Goal: Information Seeking & Learning: Learn about a topic

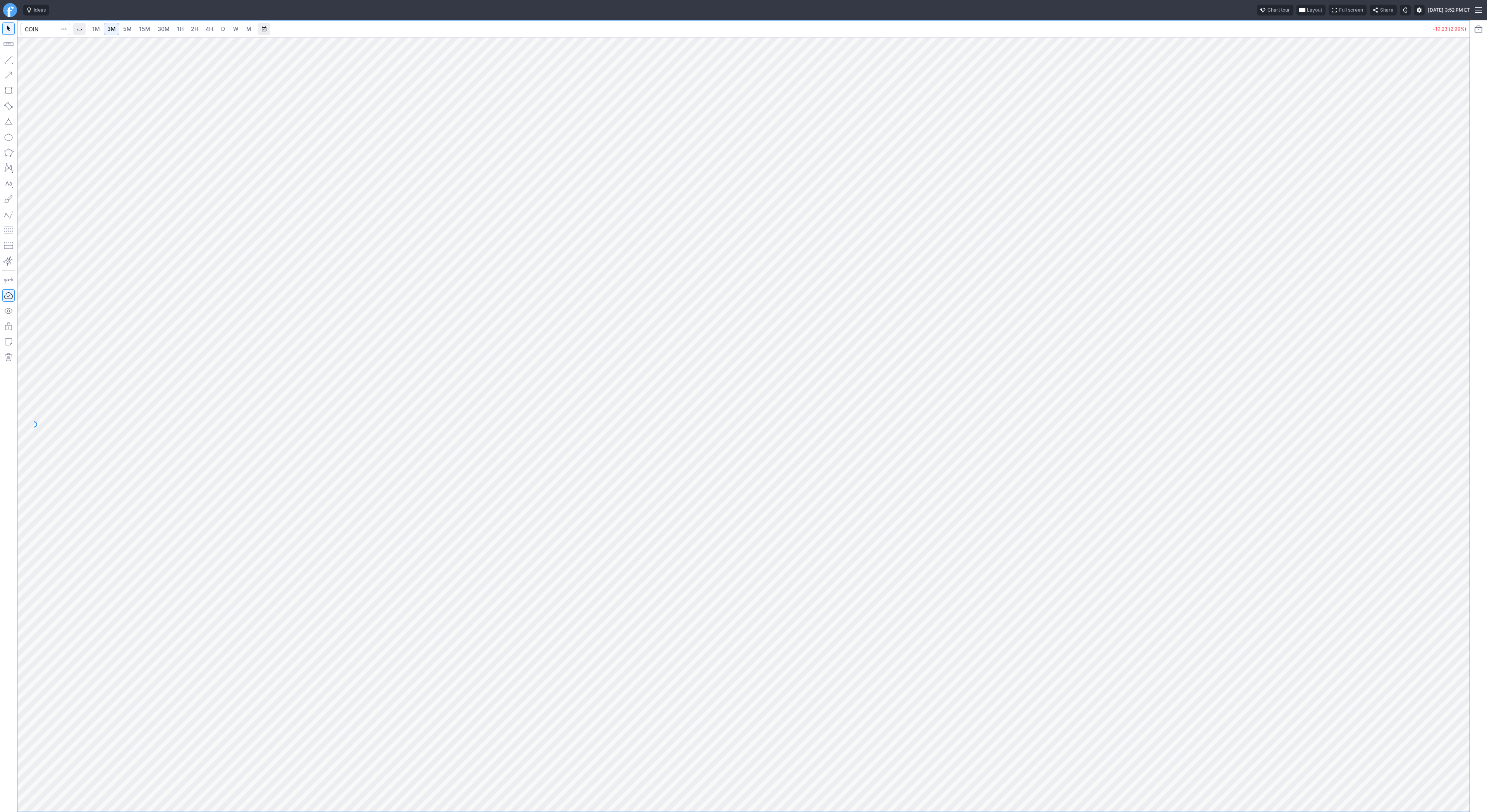
type input "s"
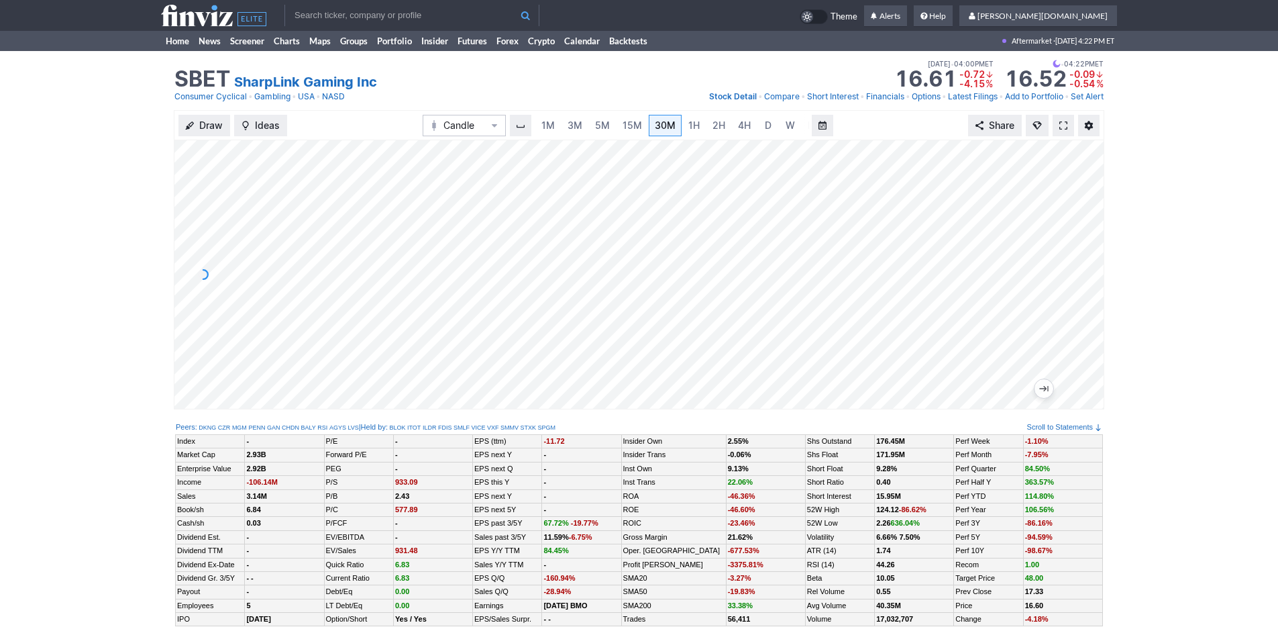
click at [710, 137] on div "1M 3M 5M 15M 30M 1H 2H 4H D W M" at bounding box center [671, 125] width 275 height 24
click at [711, 133] on link "2H" at bounding box center [718, 125] width 25 height 21
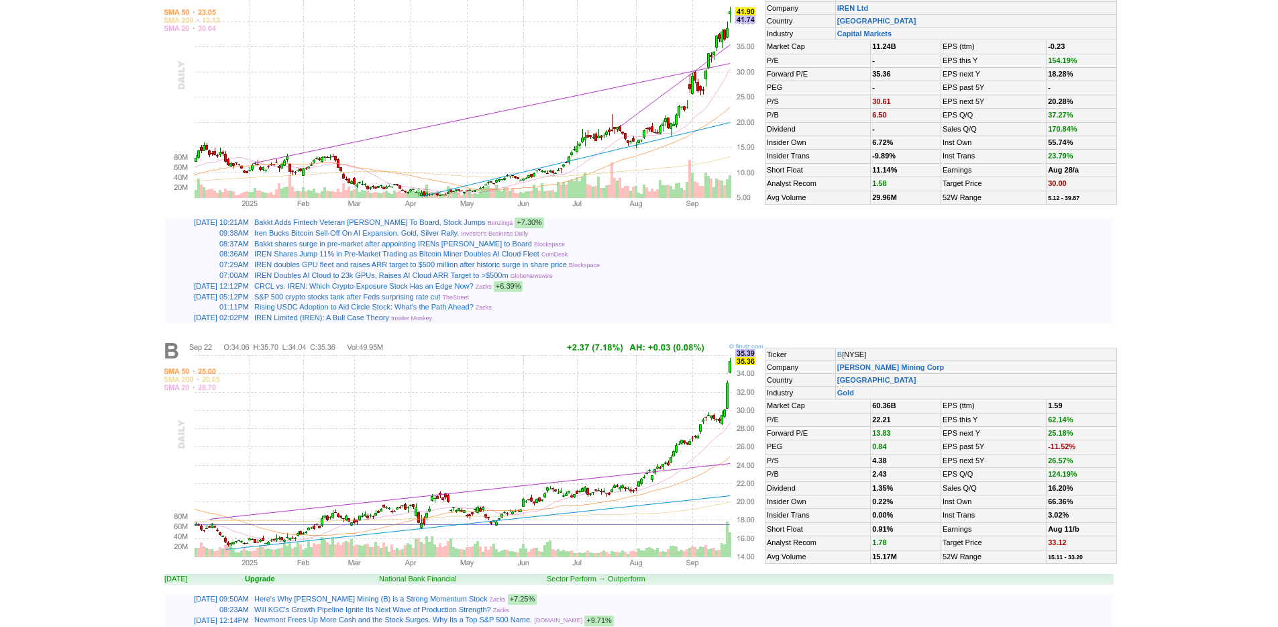
scroll to position [2017, 0]
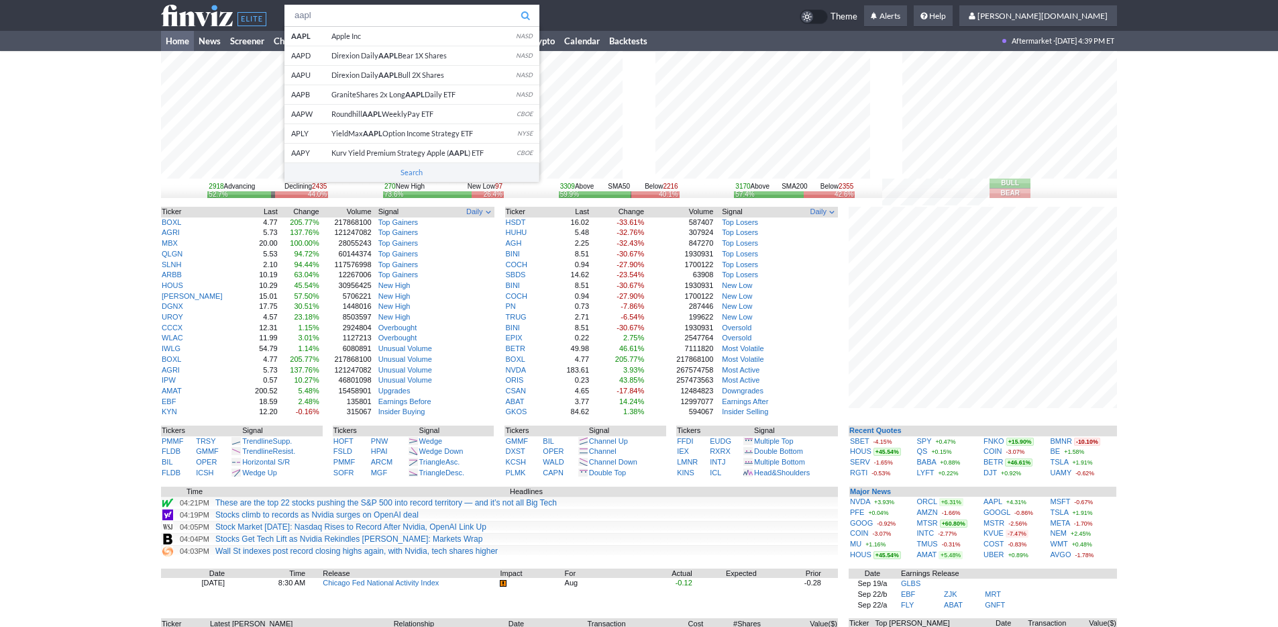
type input "aapl"
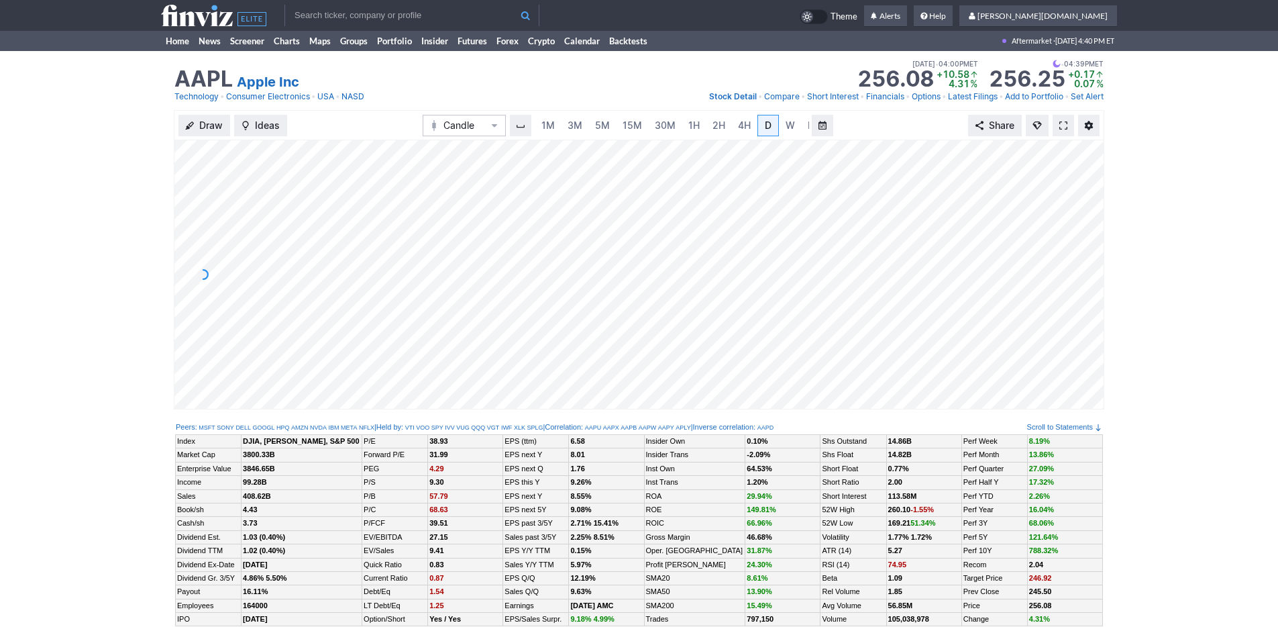
scroll to position [0, 13]
click at [1065, 127] on span at bounding box center [1063, 125] width 8 height 11
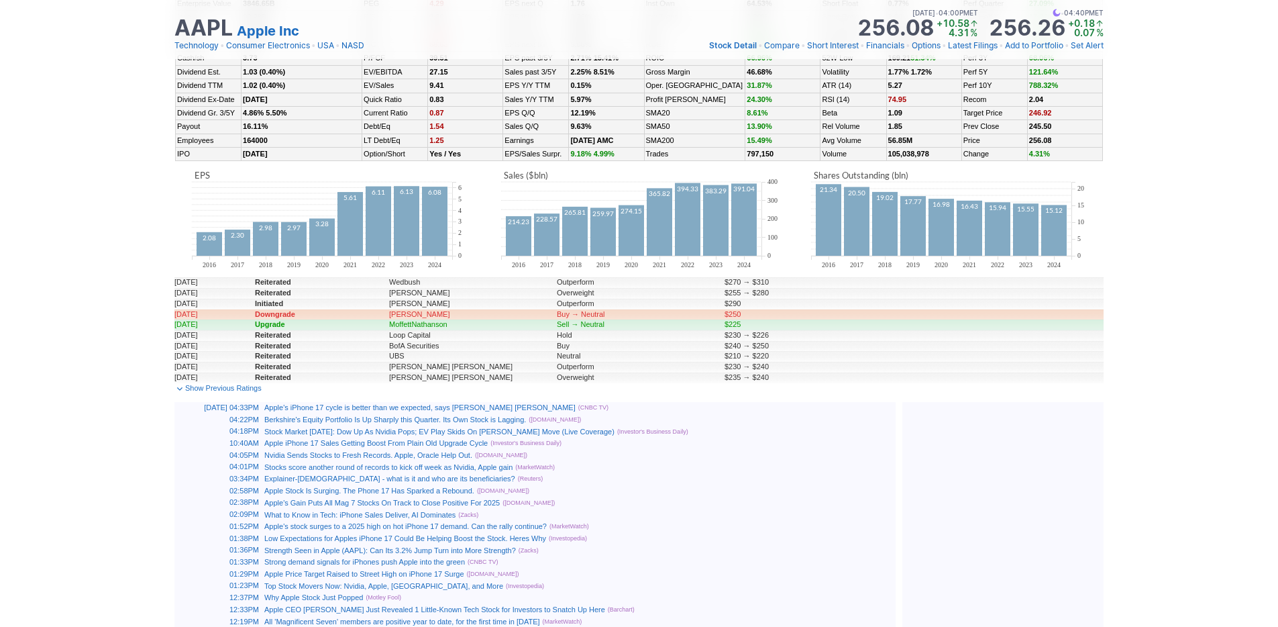
scroll to position [0, 0]
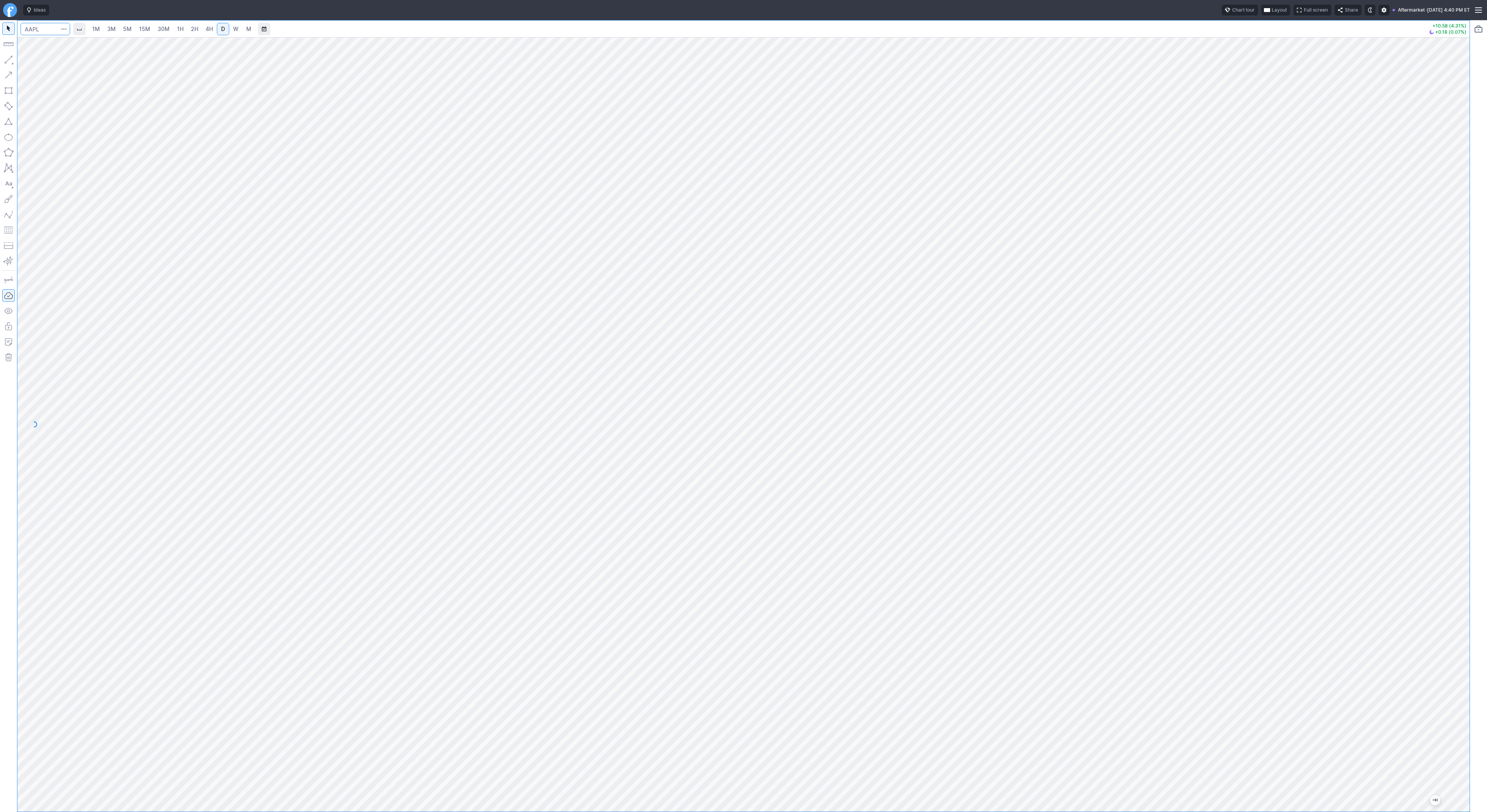
click at [42, 27] on input "Search" at bounding box center [46, 29] width 50 height 12
type input "goog"
click at [53, 46] on span "Alphabet Inc" at bounding box center [66, 46] width 27 height 6
drag, startPoint x: 1462, startPoint y: 315, endPoint x: 1462, endPoint y: 343, distance: 28.0
click at [1462, 343] on div at bounding box center [1462, 422] width 16 height 755
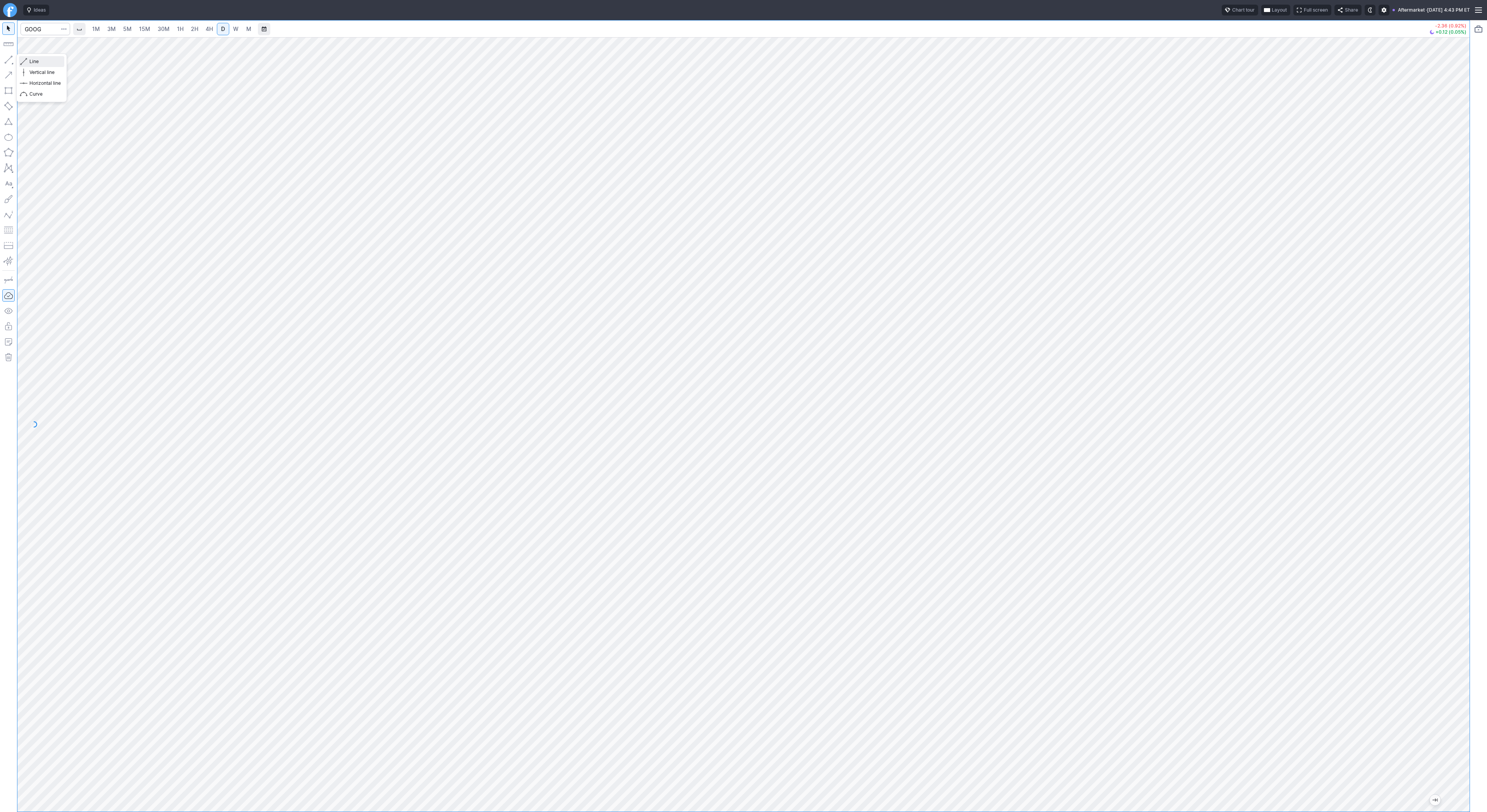
drag, startPoint x: 34, startPoint y: 59, endPoint x: 48, endPoint y: 78, distance: 23.6
click at [34, 59] on span "Line" at bounding box center [45, 61] width 31 height 8
click at [35, 61] on span "Line" at bounding box center [45, 61] width 31 height 8
click at [43, 61] on span "Line" at bounding box center [45, 61] width 31 height 8
click at [30, 58] on span "Line" at bounding box center [45, 61] width 31 height 8
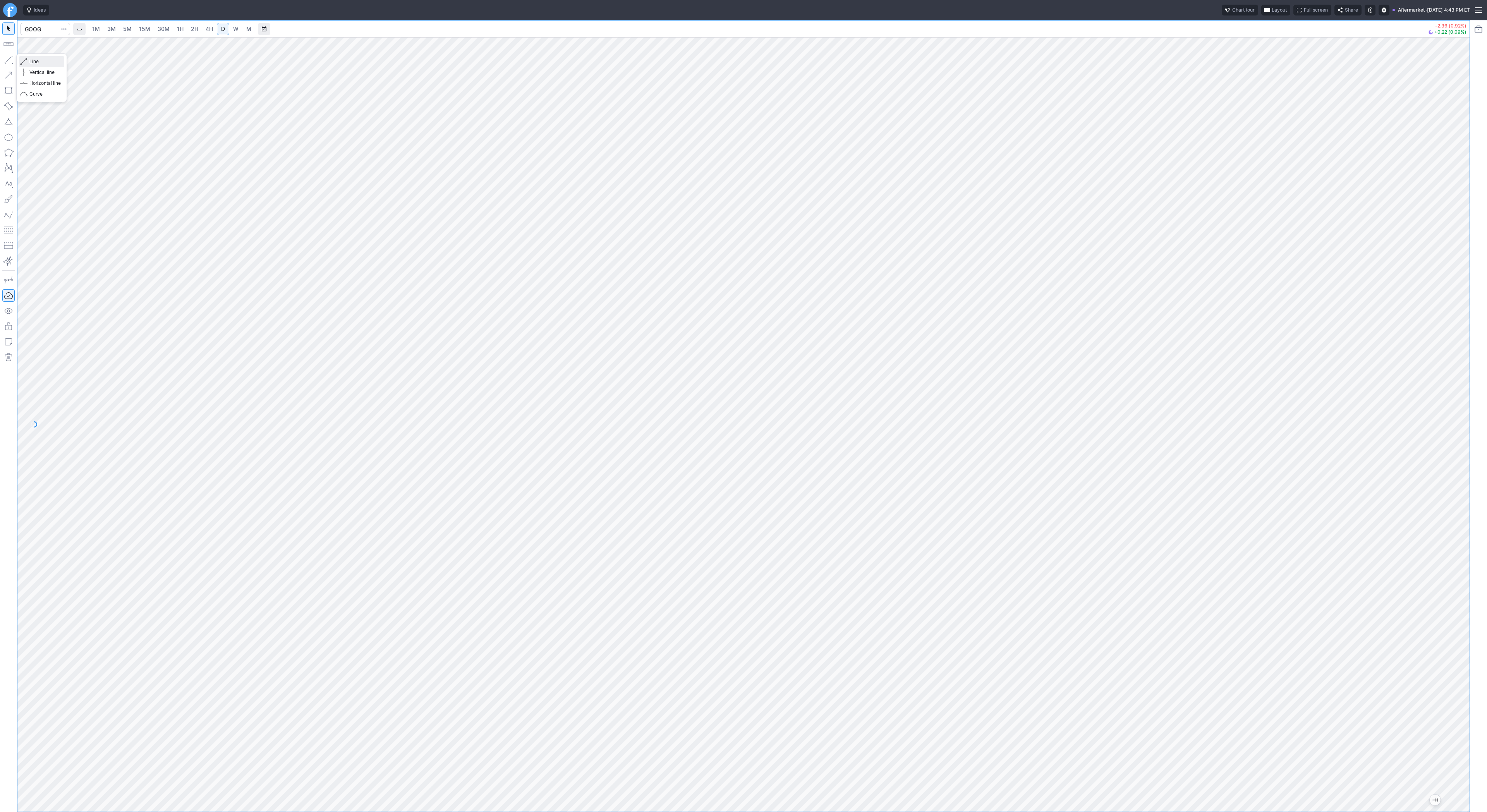
click at [46, 64] on span "Line" at bounding box center [45, 61] width 31 height 8
click at [37, 62] on span "Line" at bounding box center [45, 61] width 31 height 8
drag, startPoint x: 29, startPoint y: 61, endPoint x: 57, endPoint y: 87, distance: 38.2
click at [29, 61] on button "Line" at bounding box center [42, 61] width 45 height 11
click at [33, 29] on input "Search" at bounding box center [46, 29] width 50 height 12
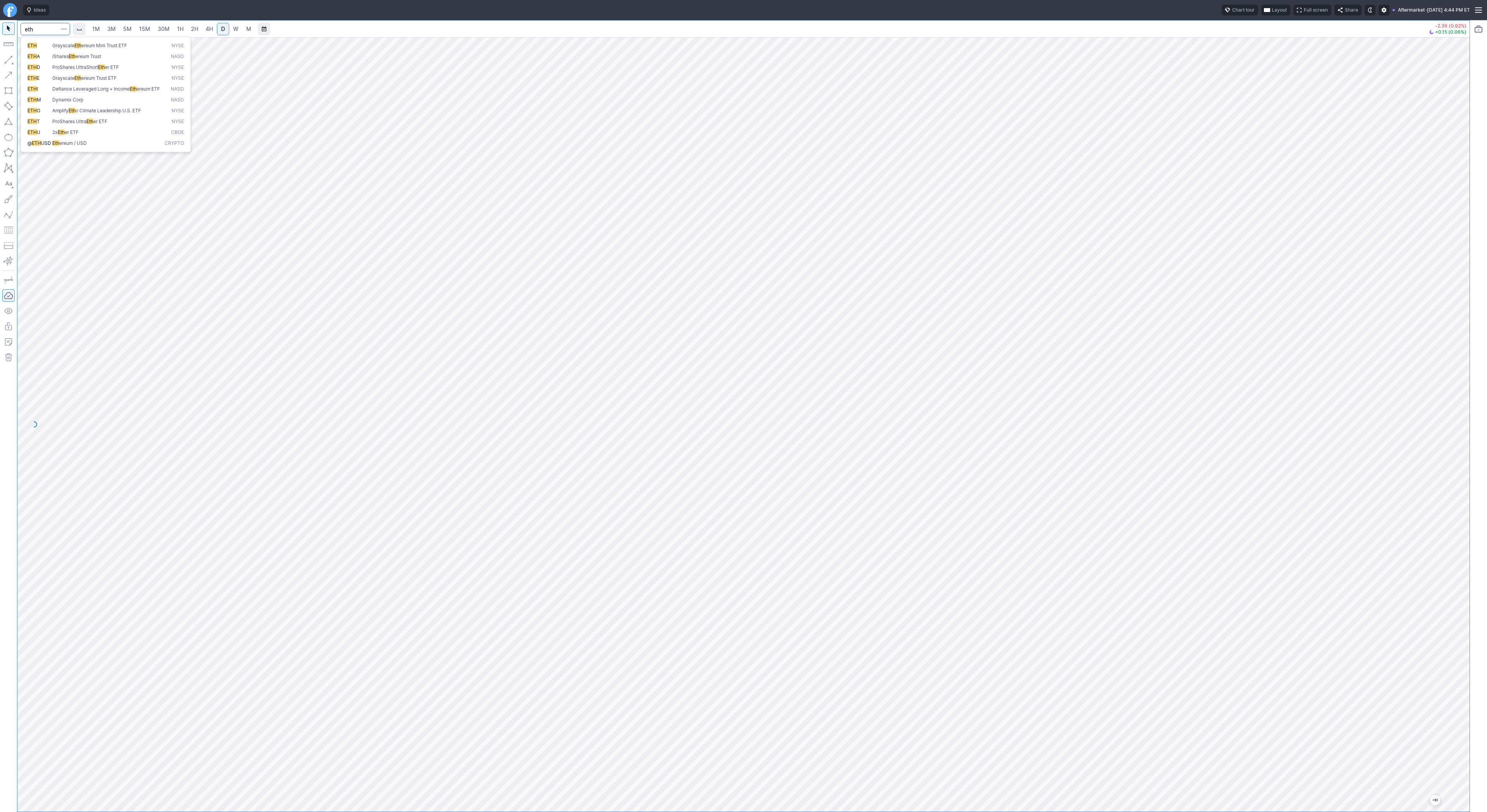
type input "eth"
click at [86, 144] on button "@ ETH USD Eth ereum / USD Crypto" at bounding box center [106, 143] width 163 height 11
drag, startPoint x: 1462, startPoint y: 375, endPoint x: 1458, endPoint y: 474, distance: 99.1
click at [1459, 477] on div at bounding box center [1462, 422] width 16 height 755
drag, startPoint x: 1462, startPoint y: 300, endPoint x: 1462, endPoint y: 372, distance: 72.0
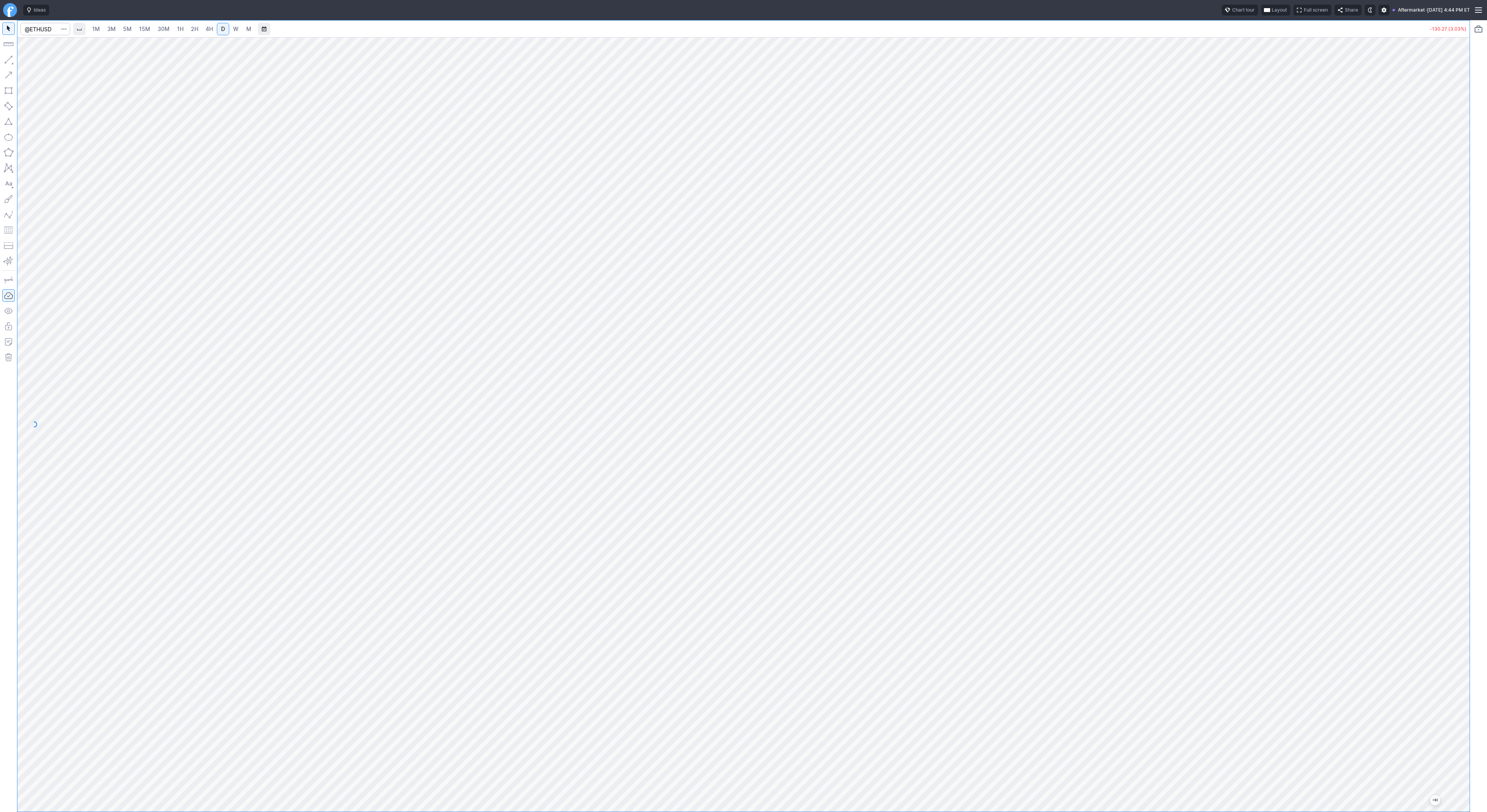
click at [1463, 372] on div at bounding box center [1462, 422] width 16 height 755
click at [31, 62] on span "Line" at bounding box center [45, 61] width 31 height 8
click at [4, 59] on button "button" at bounding box center [8, 59] width 12 height 12
click at [35, 59] on span "Line" at bounding box center [45, 61] width 31 height 8
click at [10, 57] on button "button" at bounding box center [8, 59] width 12 height 12
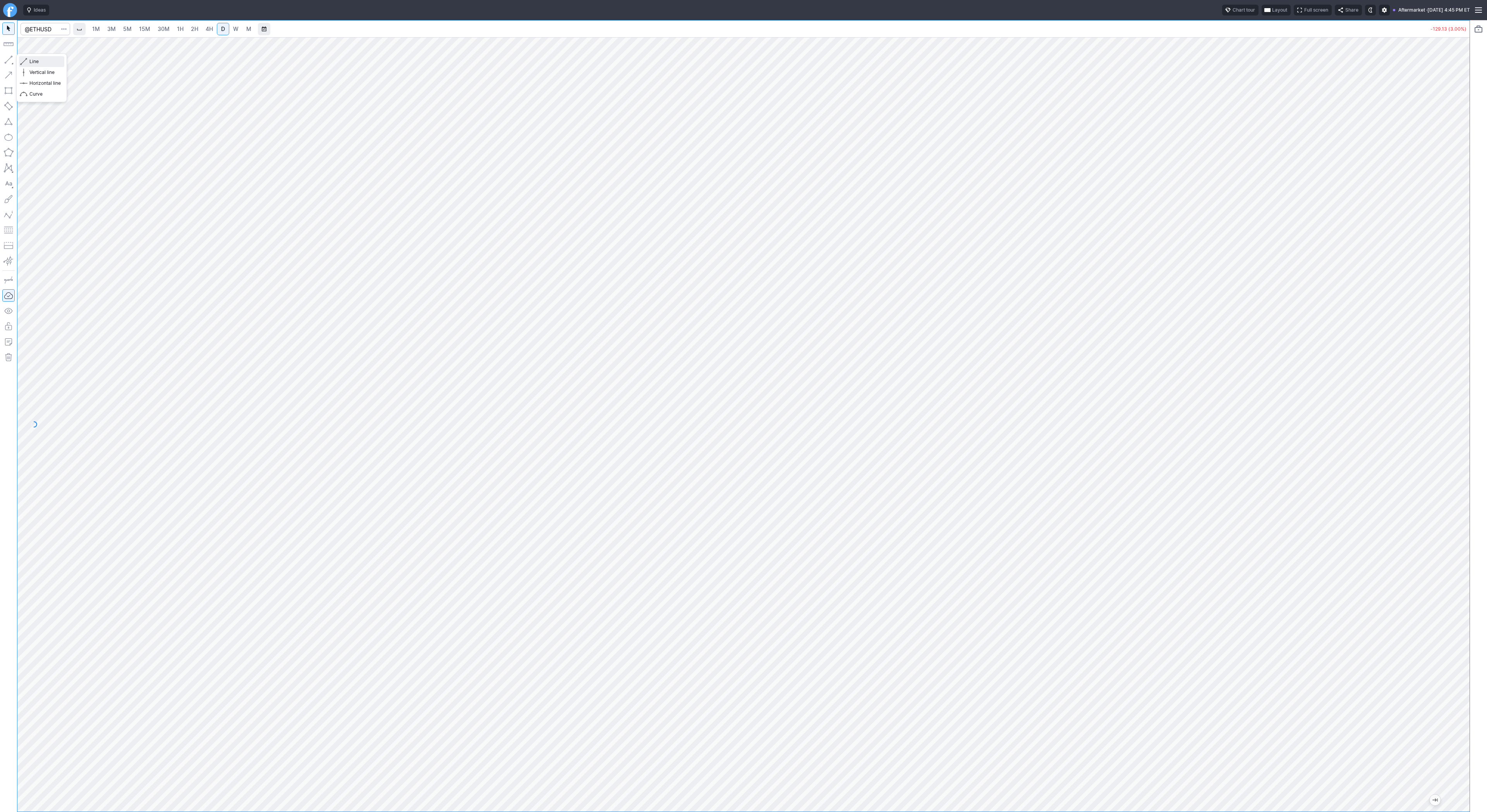
drag, startPoint x: 40, startPoint y: 59, endPoint x: 47, endPoint y: 70, distance: 13.0
click at [40, 59] on span "Line" at bounding box center [45, 61] width 31 height 8
drag, startPoint x: 1462, startPoint y: 243, endPoint x: 1462, endPoint y: 295, distance: 52.0
click at [1462, 295] on div at bounding box center [1462, 422] width 16 height 755
click at [37, 62] on span "Line" at bounding box center [45, 61] width 31 height 8
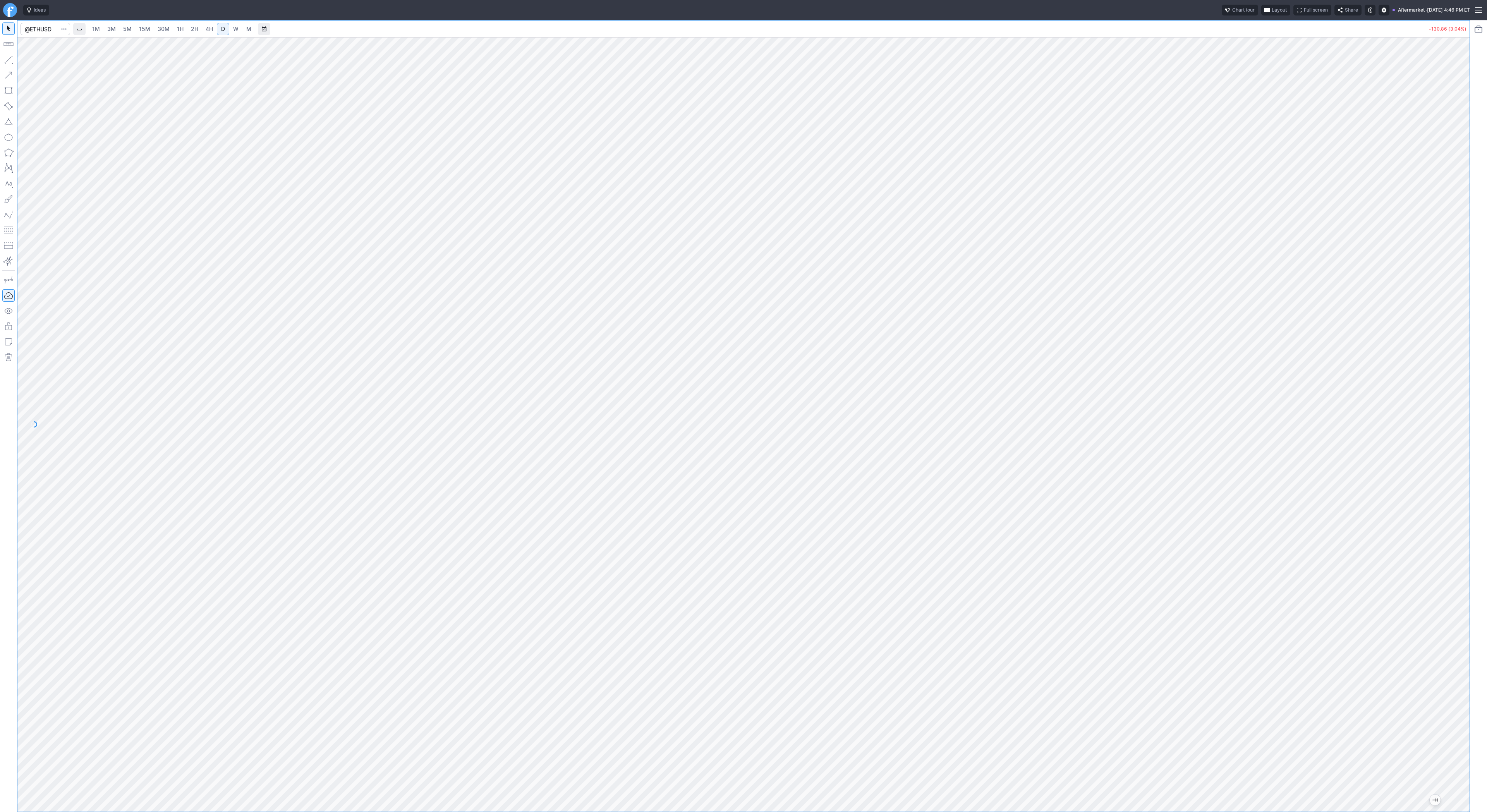
click at [151, 29] on link "15M" at bounding box center [145, 29] width 18 height 12
click at [180, 27] on span "1H" at bounding box center [180, 28] width 6 height 6
click at [11, 61] on button "button" at bounding box center [8, 59] width 12 height 12
click at [32, 61] on span "Line" at bounding box center [45, 61] width 31 height 8
click at [36, 61] on span "Line" at bounding box center [45, 61] width 31 height 8
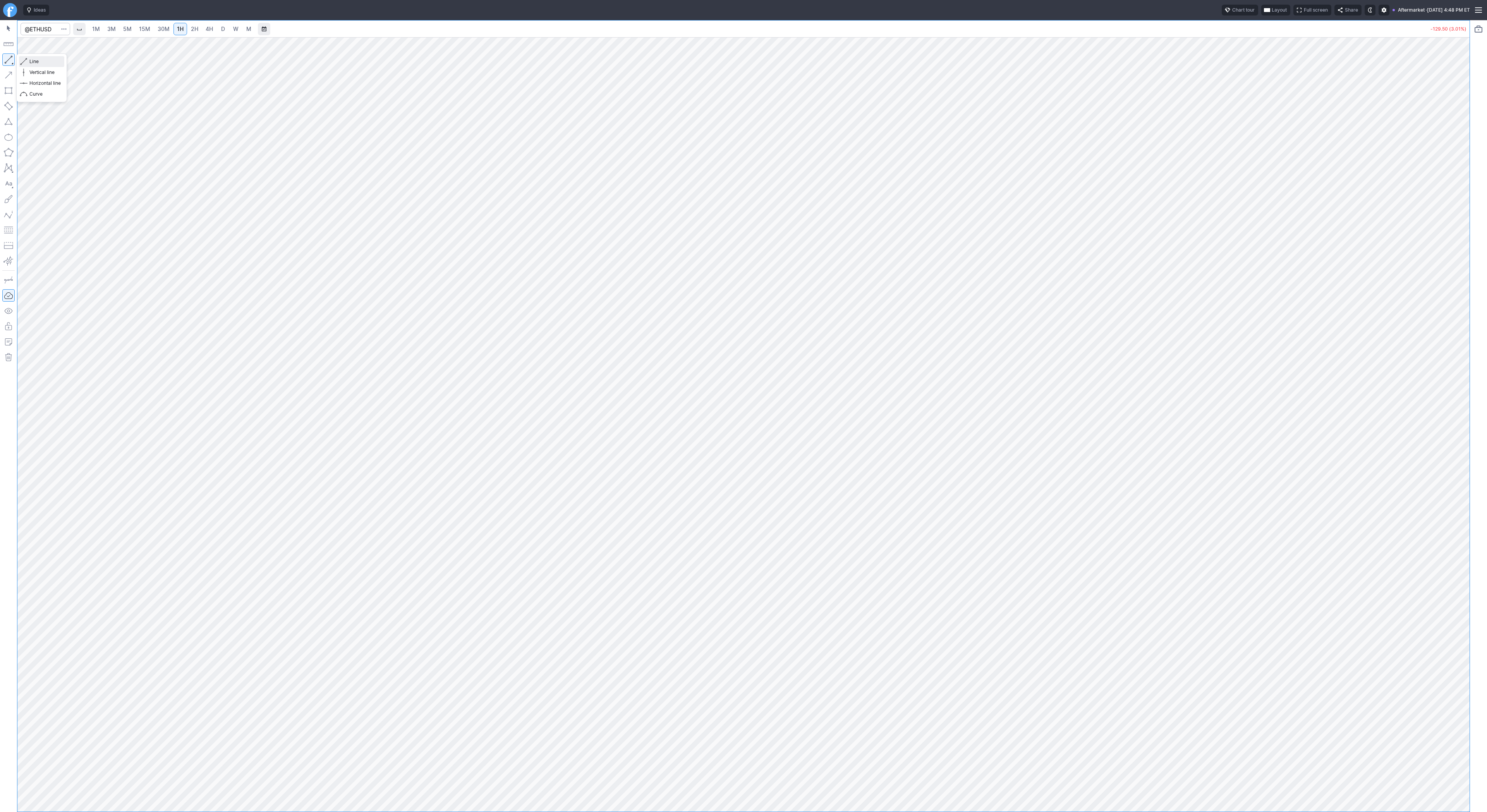
click at [31, 61] on span "Line" at bounding box center [45, 61] width 31 height 8
click at [36, 61] on span "Line" at bounding box center [45, 61] width 31 height 8
click at [46, 27] on input "Search" at bounding box center [46, 29] width 50 height 12
type input "vxx"
click at [199, 27] on link "2H" at bounding box center [195, 29] width 14 height 12
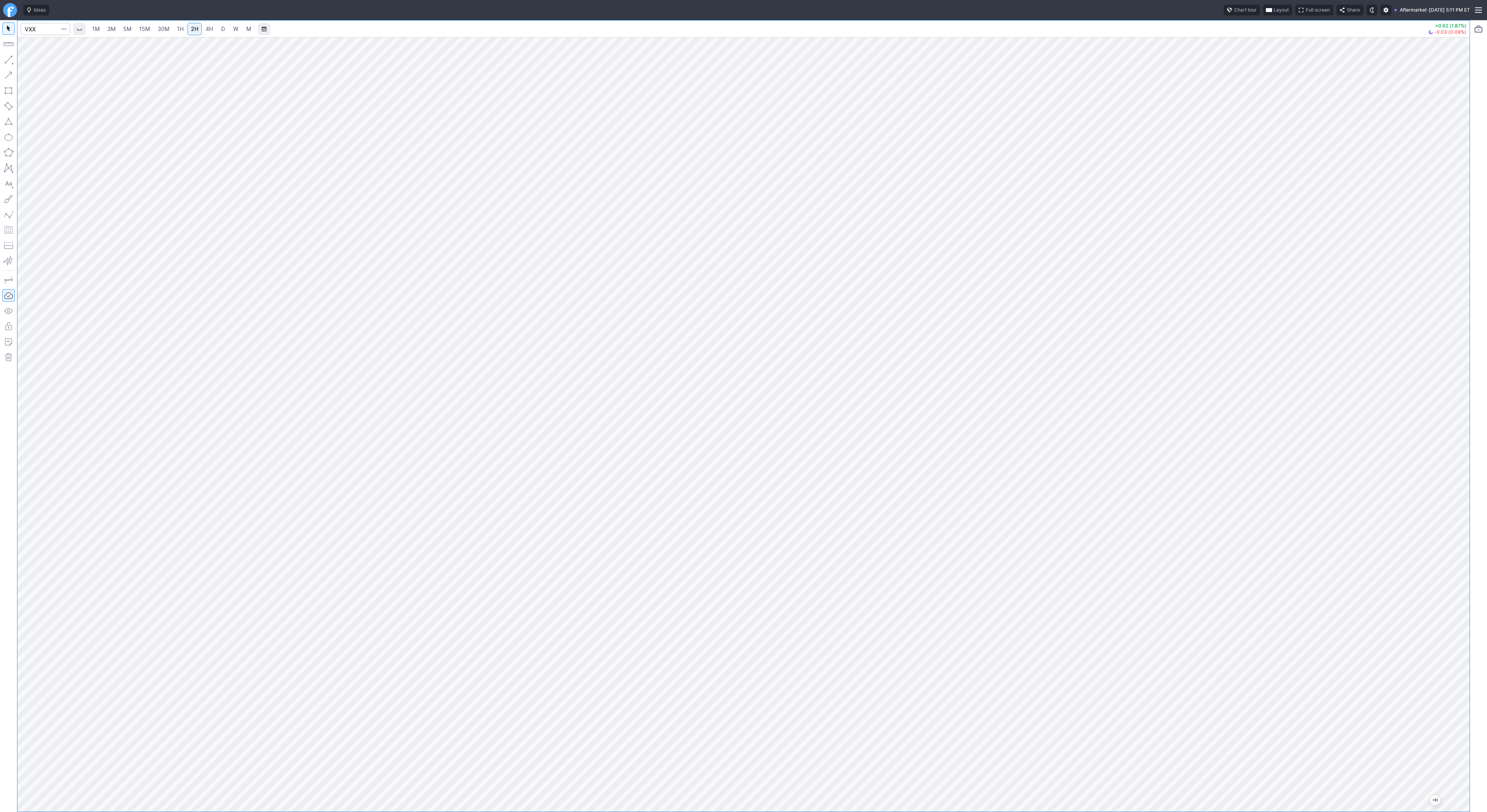
click at [208, 30] on span "4H" at bounding box center [209, 28] width 8 height 6
drag, startPoint x: 1469, startPoint y: 649, endPoint x: 1459, endPoint y: 575, distance: 74.7
click at [1481, 557] on div "1M 3M 5M 15M 30M 1H 2H 4H D W M +0.62 (1.87%) -0.03 (0.09%)" at bounding box center [744, 416] width 1487 height 792
drag, startPoint x: 31, startPoint y: 59, endPoint x: 43, endPoint y: 75, distance: 20.0
click at [31, 62] on span "Line" at bounding box center [45, 61] width 31 height 8
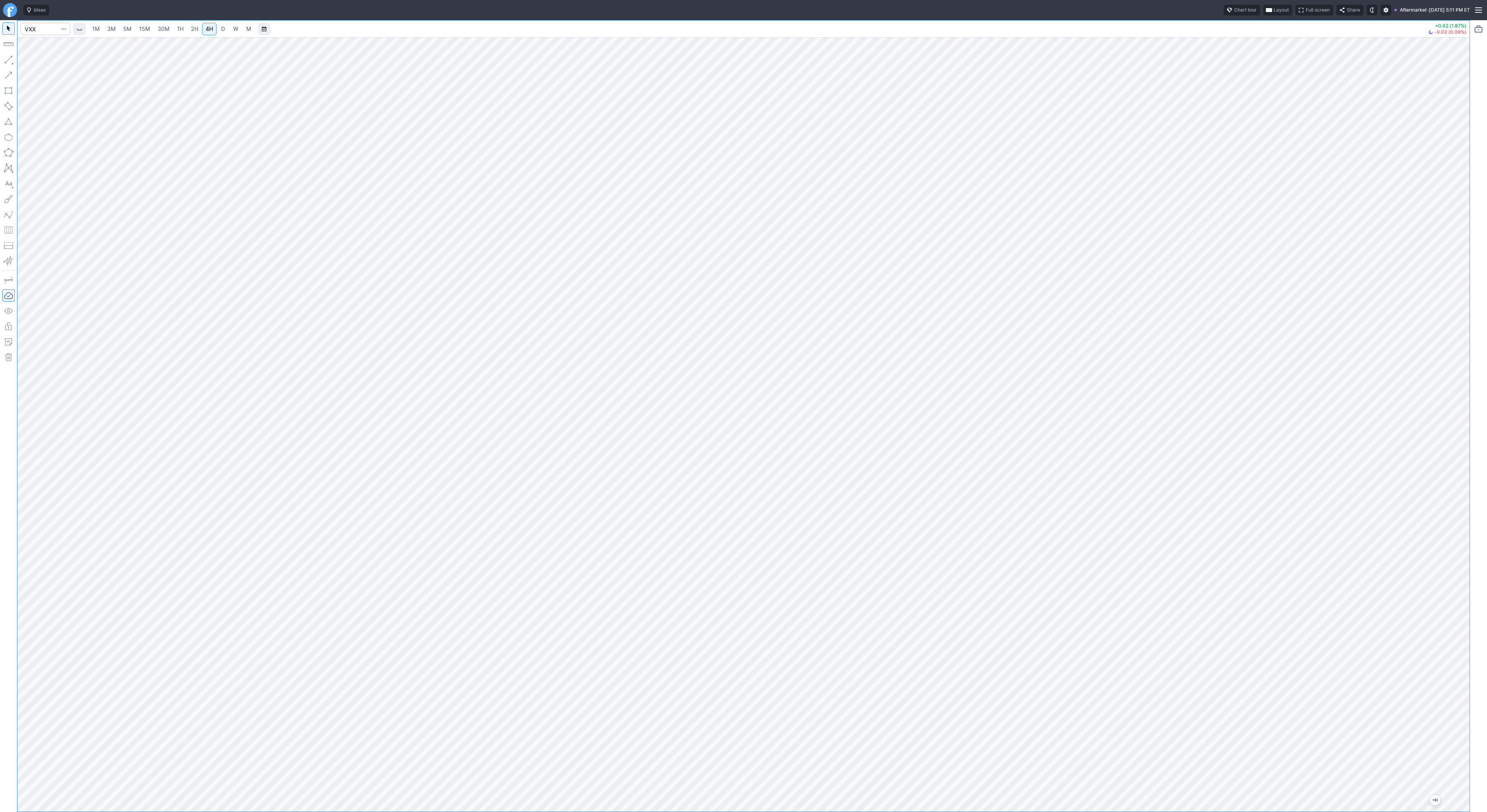
click at [1432, 737] on div at bounding box center [744, 424] width 1452 height 774
click at [32, 61] on span "Line" at bounding box center [45, 61] width 31 height 8
click at [34, 61] on span "Line" at bounding box center [45, 61] width 31 height 8
click at [111, 25] on span "3M" at bounding box center [111, 28] width 9 height 6
click at [148, 27] on span "15M" at bounding box center [144, 28] width 11 height 6
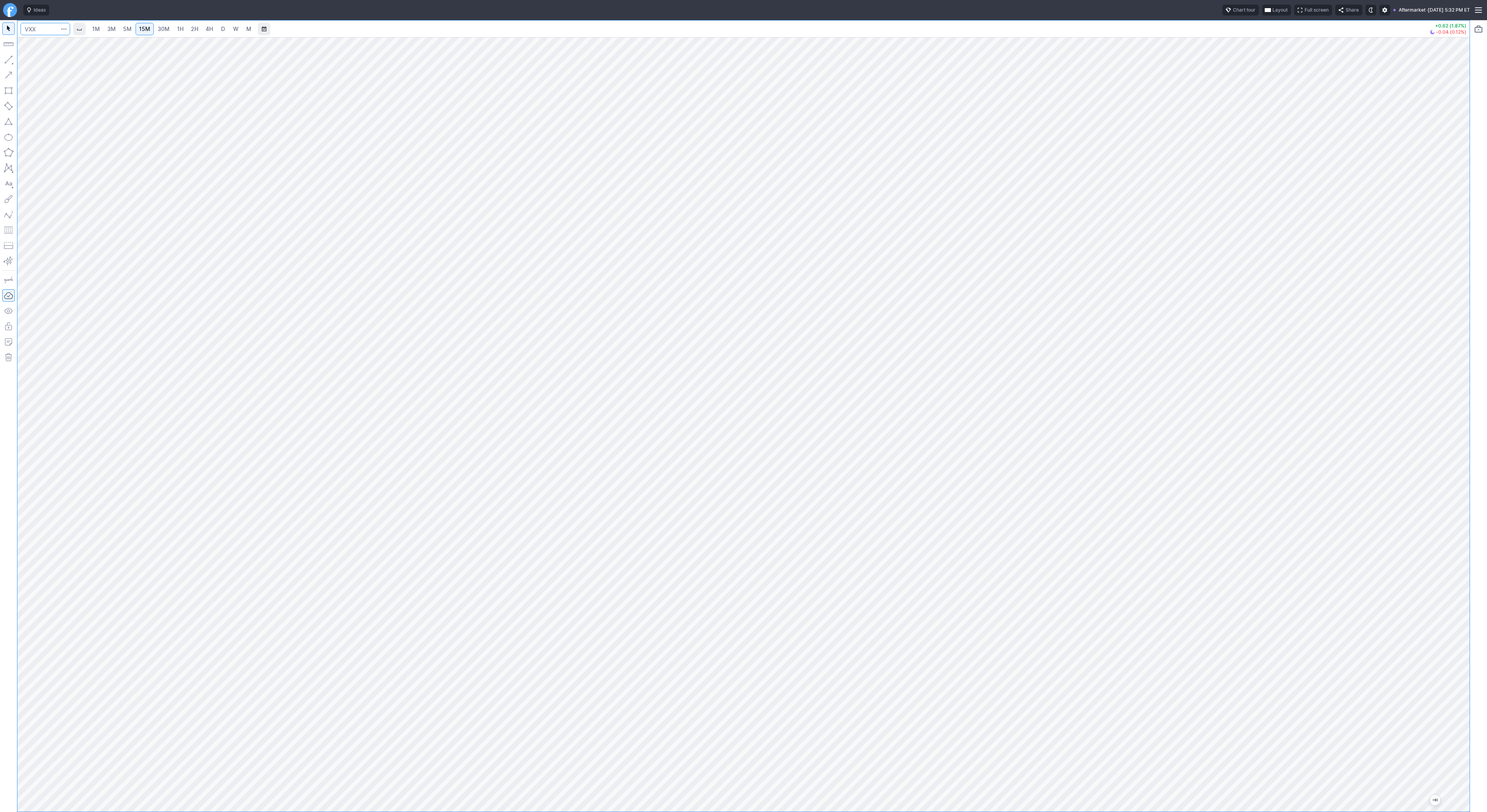
click at [42, 31] on input "Search" at bounding box center [46, 29] width 50 height 12
type input "coin"
click at [206, 25] on span "4H" at bounding box center [209, 29] width 8 height 8
click at [1448, 362] on div at bounding box center [744, 424] width 1452 height 774
click at [52, 35] on input "Search" at bounding box center [46, 29] width 50 height 12
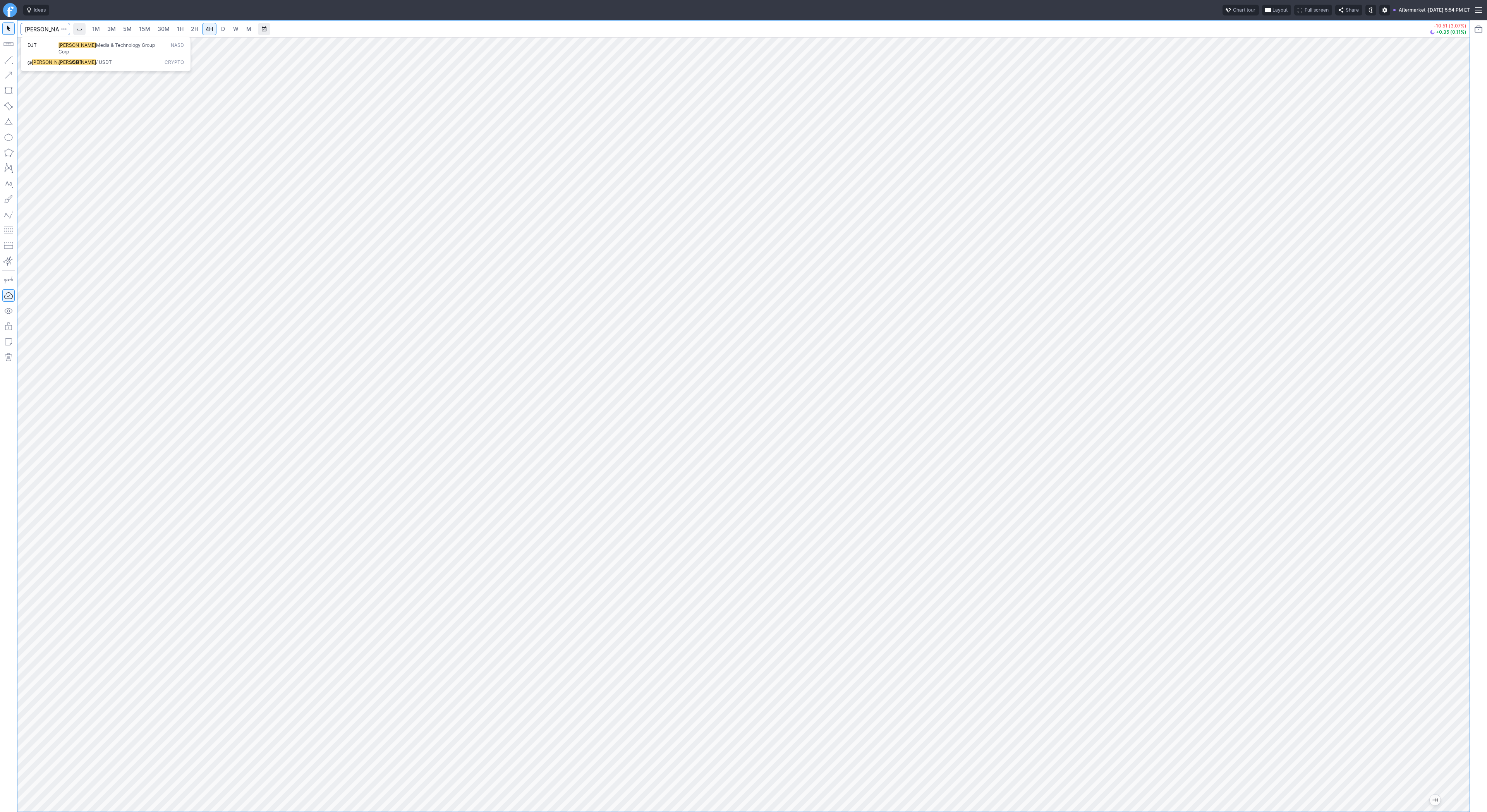
type input "trump"
click at [68, 57] on button "@ TRUMP USDT Trump / USDT Crypto" at bounding box center [106, 62] width 163 height 11
click at [224, 32] on span "D" at bounding box center [223, 29] width 5 height 8
click at [33, 61] on span "Line" at bounding box center [45, 61] width 31 height 8
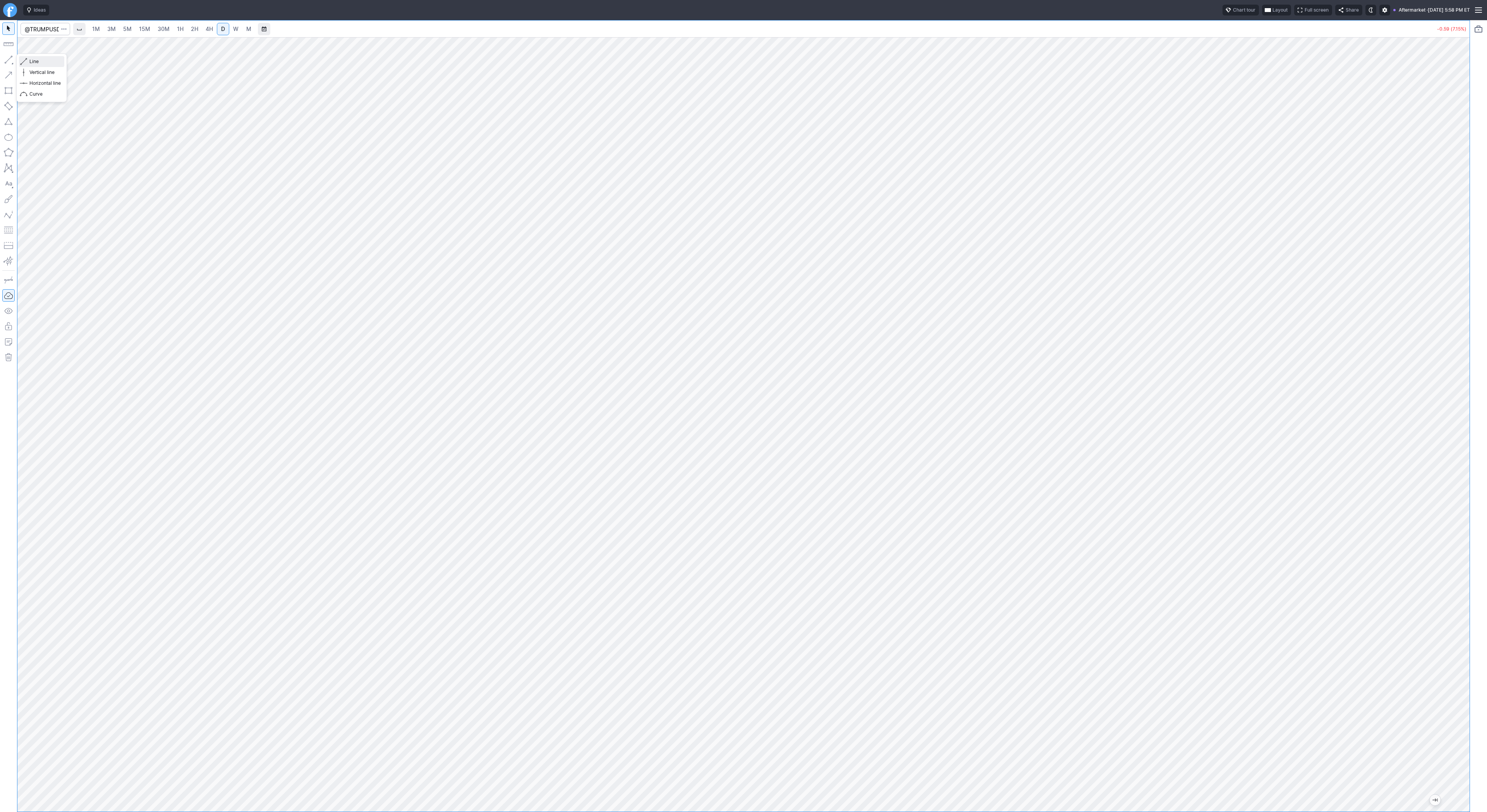
click at [32, 61] on span "Line" at bounding box center [45, 61] width 31 height 8
click at [34, 63] on span "Line" at bounding box center [45, 61] width 31 height 8
click at [35, 59] on span "Line" at bounding box center [45, 61] width 31 height 8
drag, startPoint x: 8, startPoint y: 59, endPoint x: 33, endPoint y: 81, distance: 33.3
click at [9, 62] on button "button" at bounding box center [8, 59] width 12 height 12
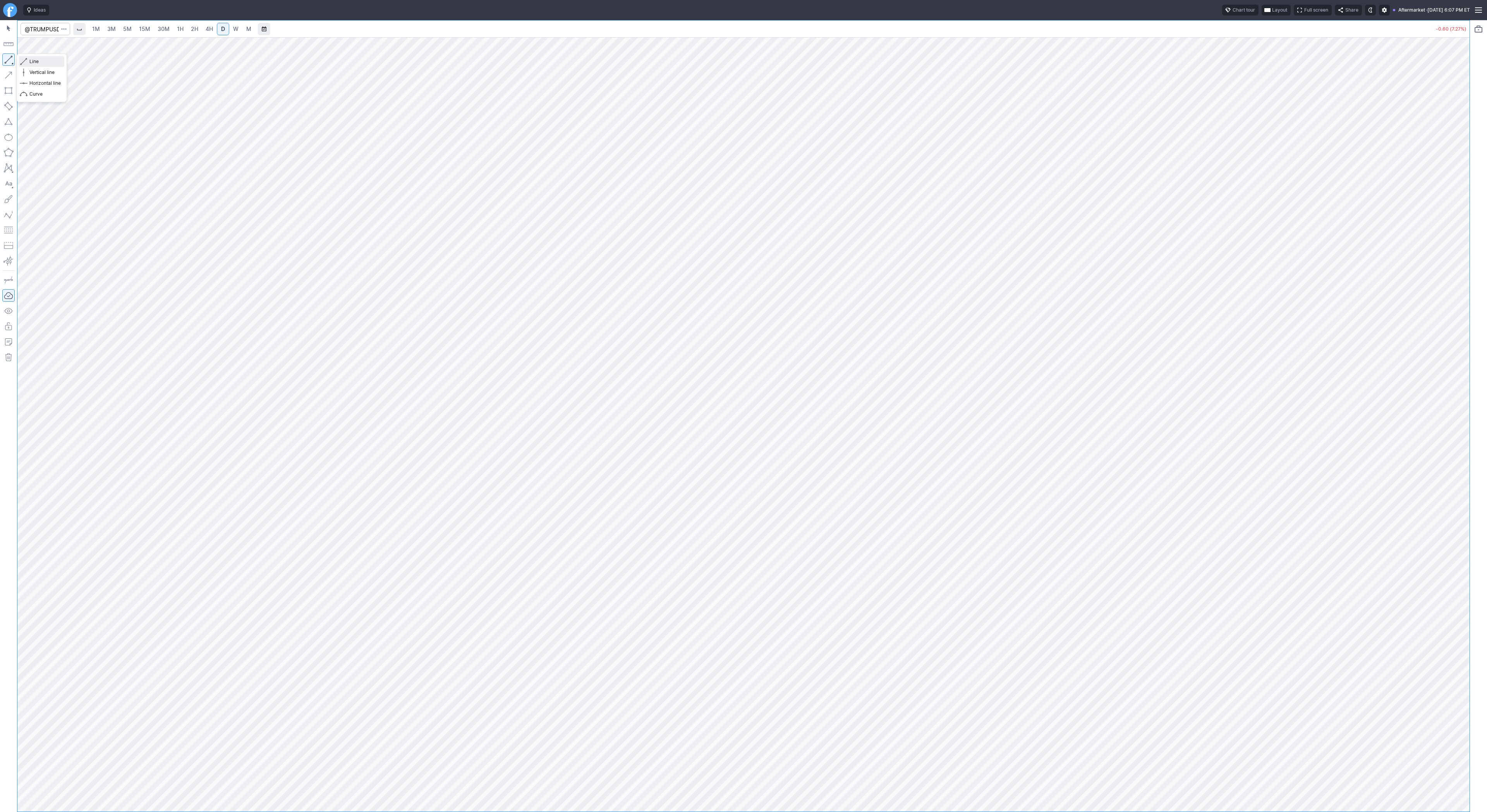
drag, startPoint x: 35, startPoint y: 63, endPoint x: 51, endPoint y: 94, distance: 34.9
click at [34, 66] on div "Line Vertical line Horizontal line Curve" at bounding box center [42, 77] width 45 height 43
drag, startPoint x: 13, startPoint y: 58, endPoint x: 15, endPoint y: 81, distance: 23.1
click at [12, 59] on button "button" at bounding box center [8, 59] width 12 height 12
click at [10, 58] on button "button" at bounding box center [8, 59] width 12 height 12
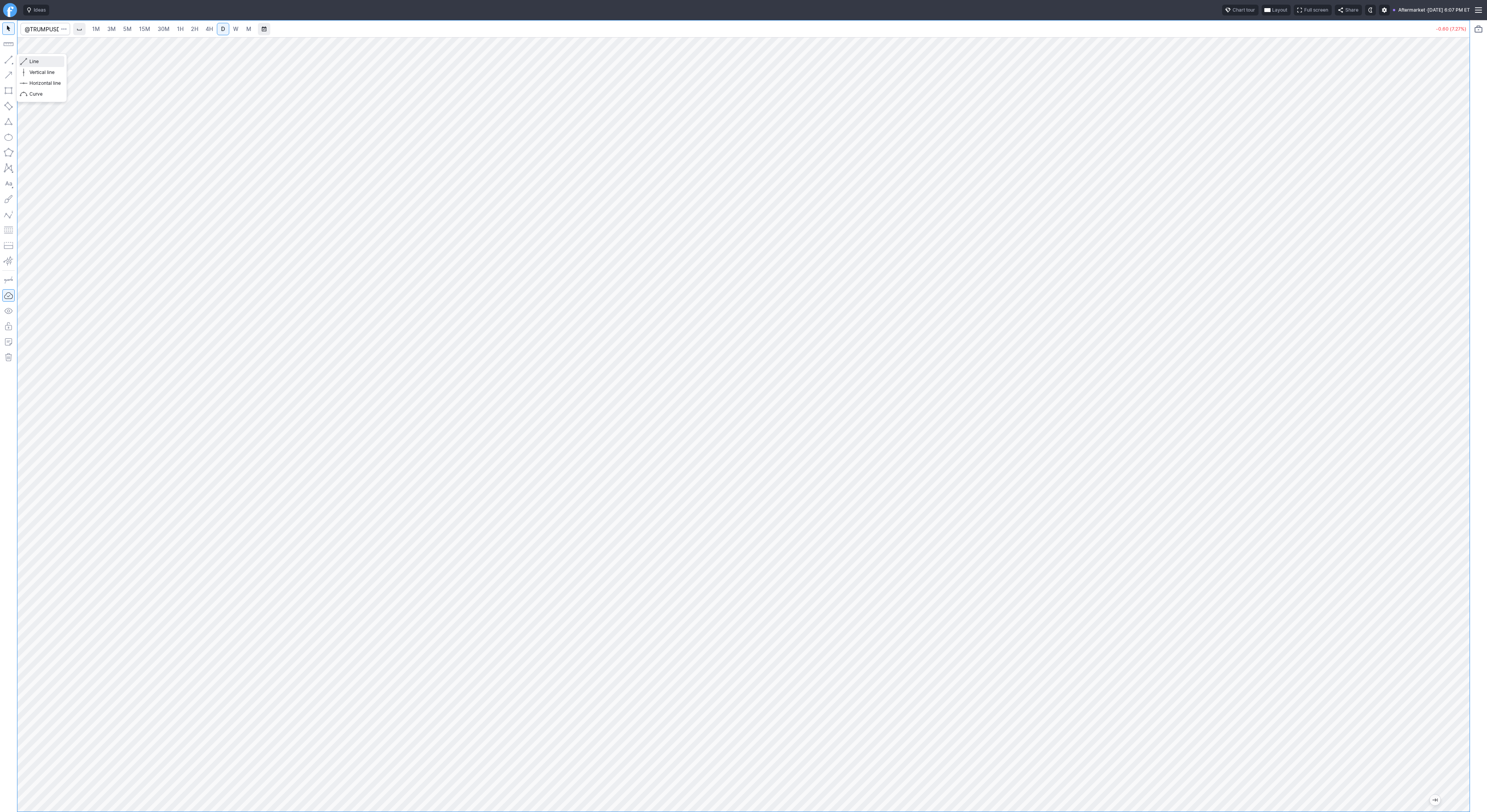
drag, startPoint x: 40, startPoint y: 63, endPoint x: 58, endPoint y: 84, distance: 27.7
click at [40, 63] on span "Line" at bounding box center [45, 61] width 31 height 8
click at [177, 25] on span "1H" at bounding box center [180, 29] width 6 height 8
click at [210, 31] on span "4H" at bounding box center [209, 28] width 8 height 6
click at [35, 28] on input "Search" at bounding box center [46, 29] width 50 height 12
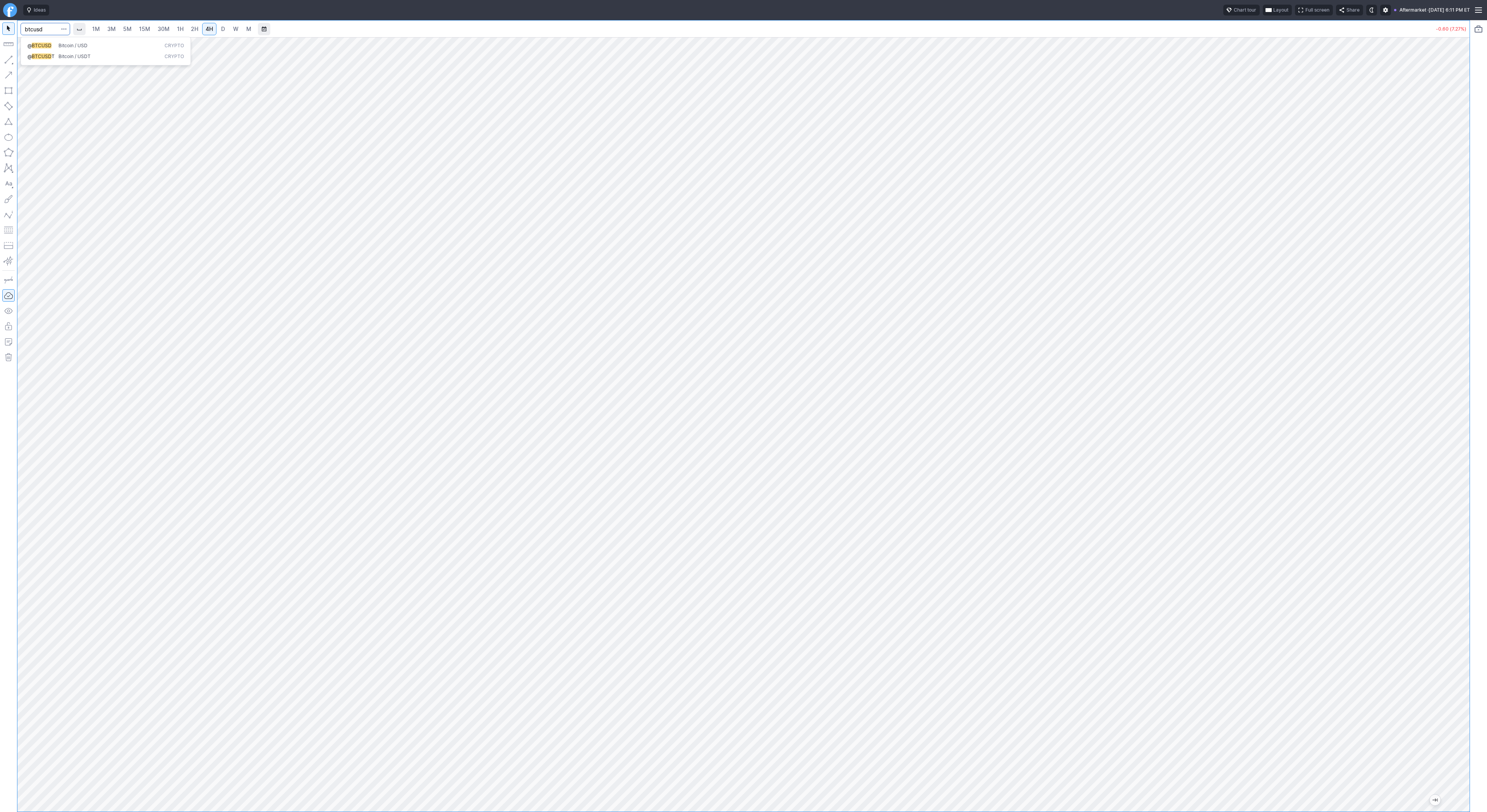
type input "btcusd"
click at [50, 45] on span "BTCUSD" at bounding box center [42, 46] width 20 height 6
click at [223, 31] on span "D" at bounding box center [223, 28] width 4 height 6
click at [0, 67] on html "Ideas Chart tour Layout Full screen Share Aftermarket · Mon SEP 22 2025 6:11 PM…" at bounding box center [744, 406] width 1487 height 812
click at [25, 61] on span "button" at bounding box center [25, 61] width 5 height 11
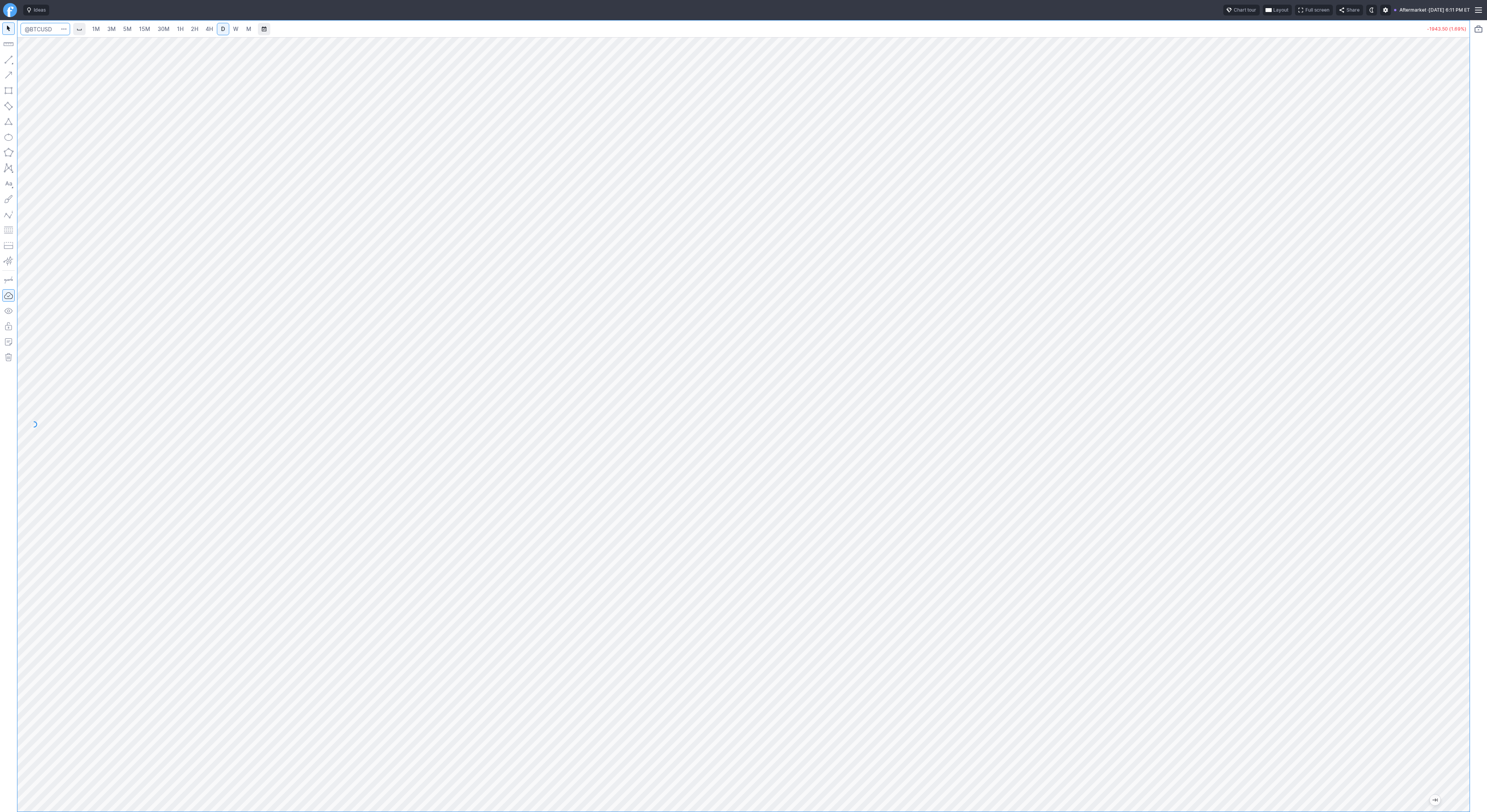
click at [46, 35] on input "Search" at bounding box center [46, 29] width 50 height 12
type input "eth"
click at [130, 147] on span "Eth ereum / USD" at bounding box center [107, 143] width 113 height 6
click at [117, 28] on link "3M" at bounding box center [111, 29] width 16 height 12
click at [158, 35] on link "30M" at bounding box center [163, 29] width 19 height 12
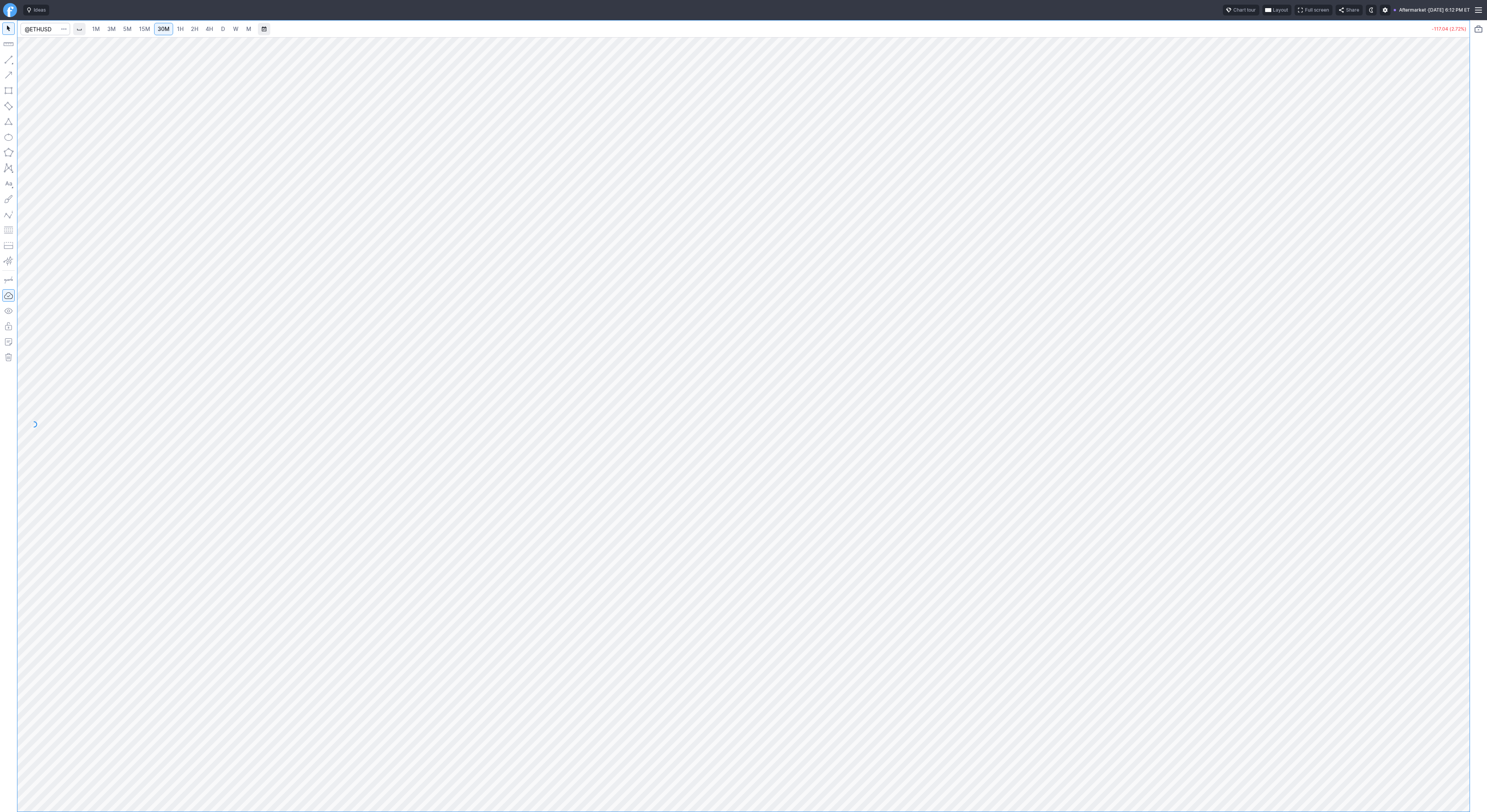
click at [193, 25] on span "2H" at bounding box center [195, 28] width 8 height 6
